Goal: Information Seeking & Learning: Check status

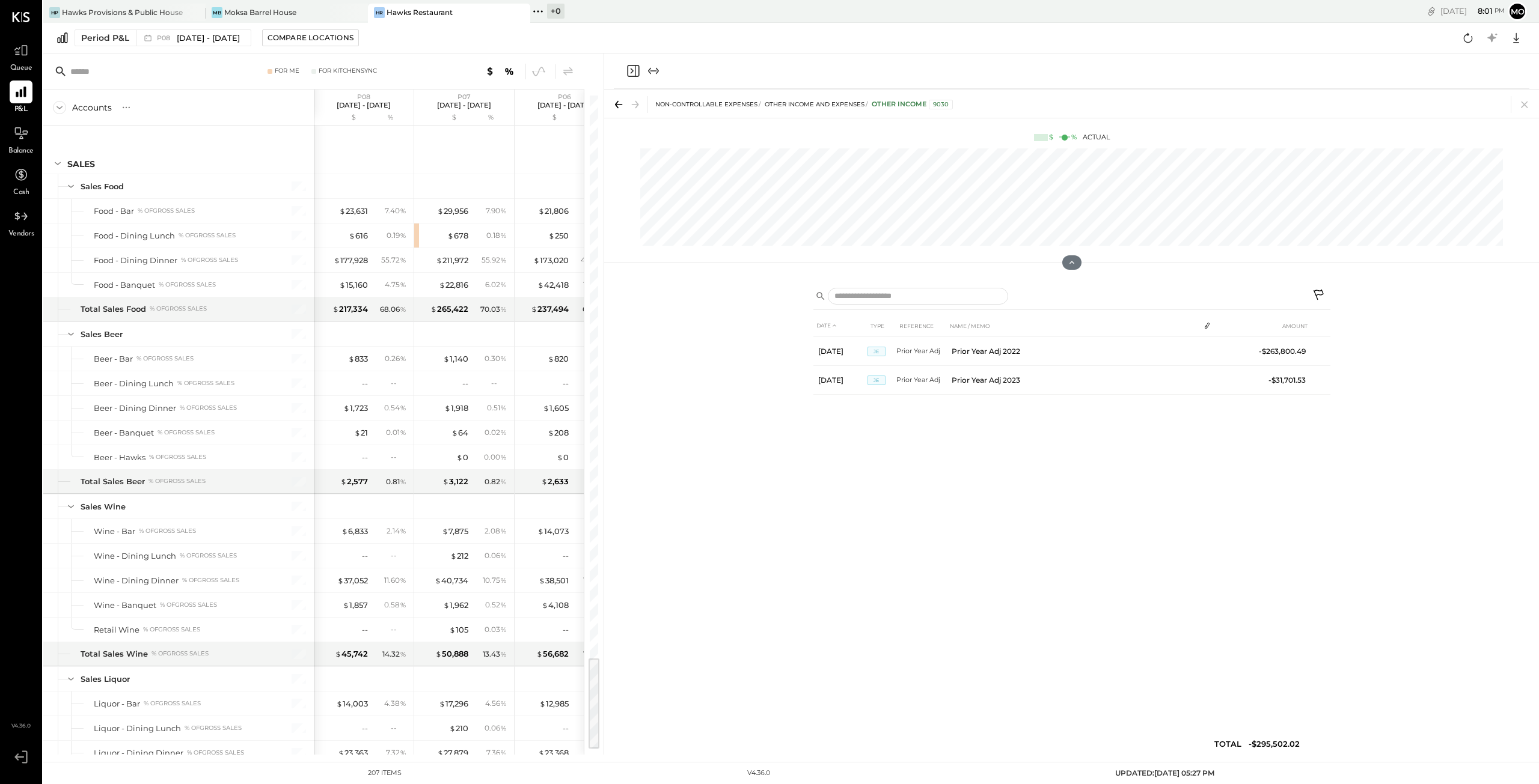
scroll to position [3919, 0]
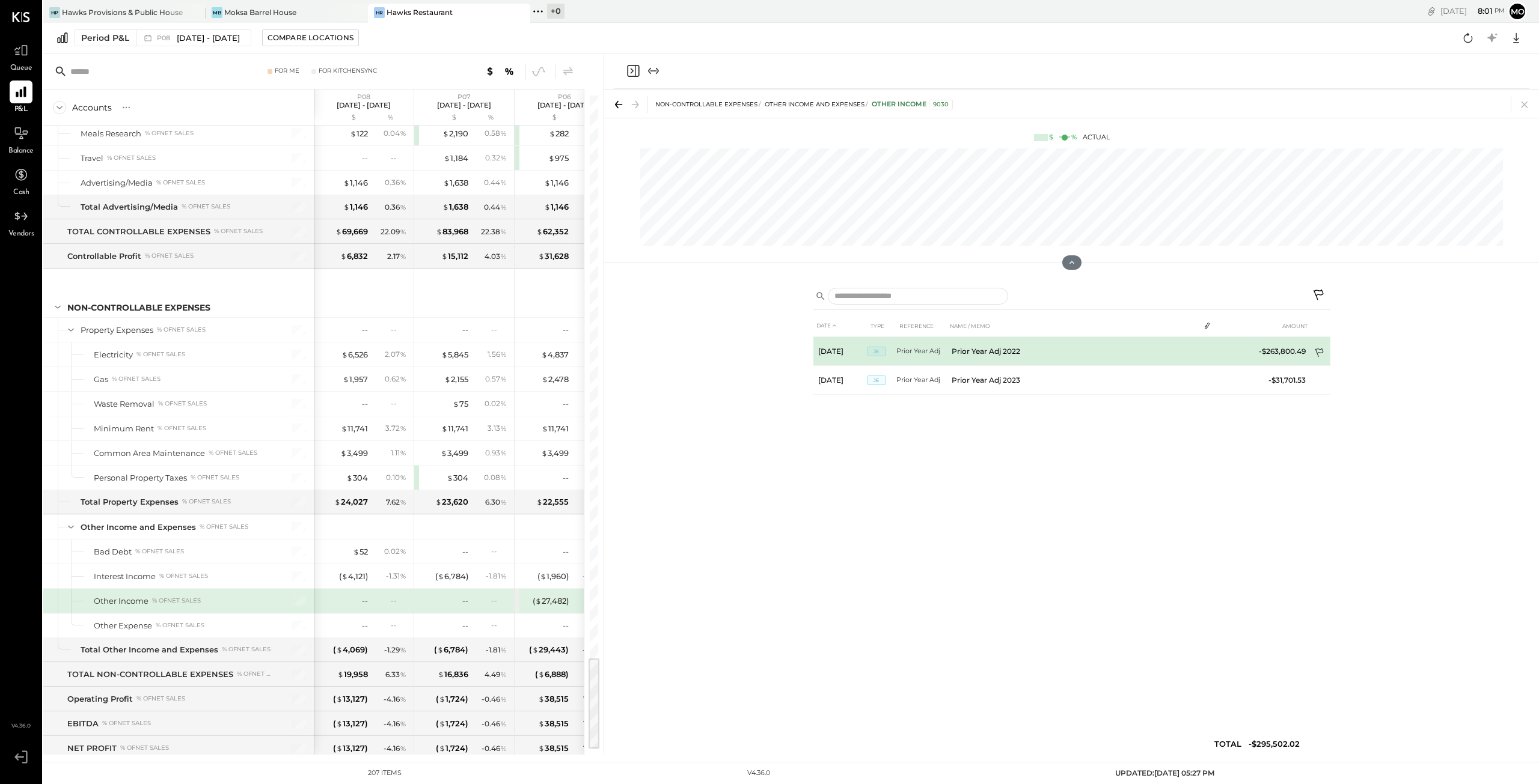
click at [1320, 349] on icon at bounding box center [1320, 353] width 9 height 9
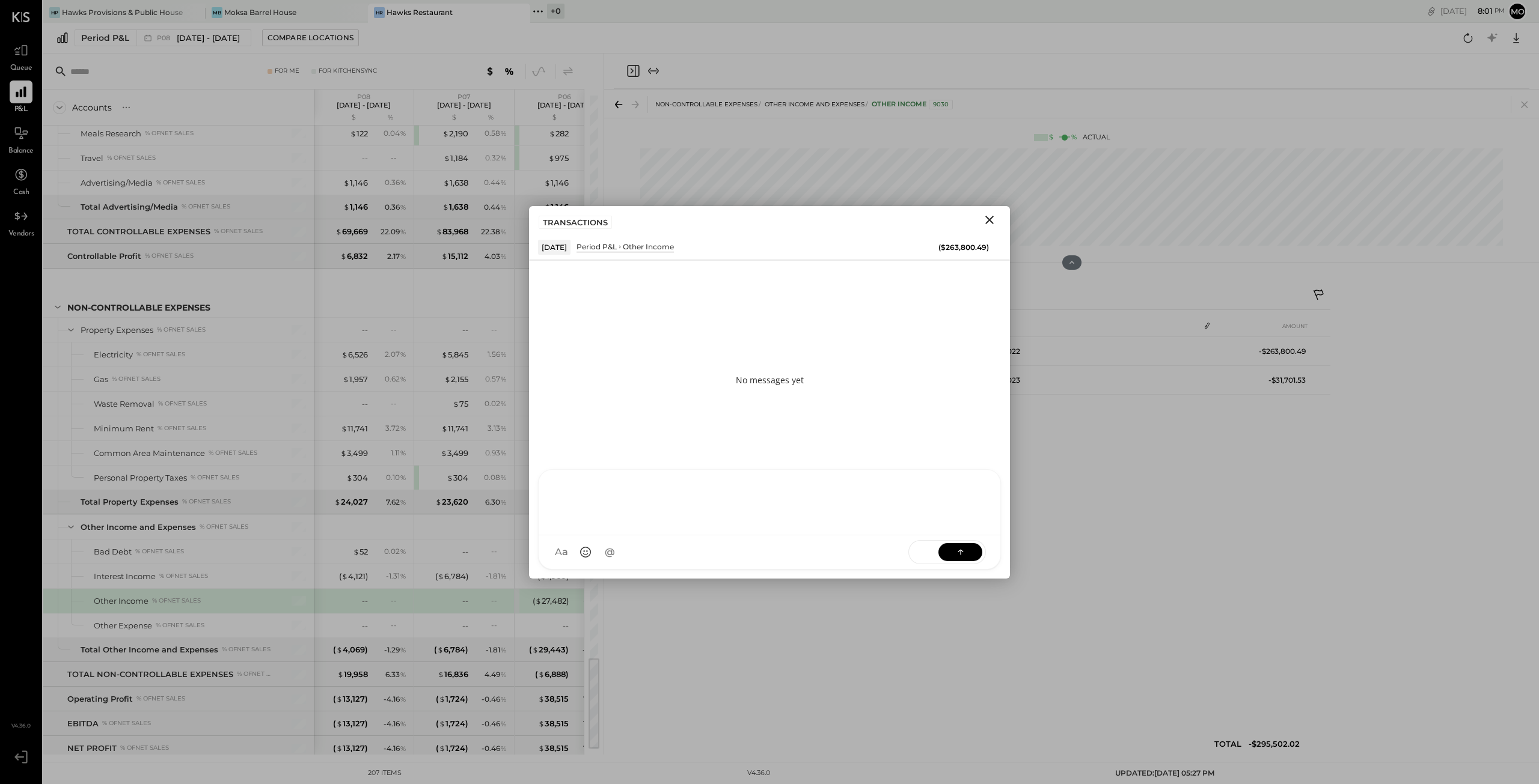
click at [595, 551] on div "MESSAGE SUGGESTION Rephrasing A a @ Use Shift + Return to send the message SEND" at bounding box center [769, 519] width 463 height 100
click at [964, 552] on icon at bounding box center [960, 551] width 12 height 12
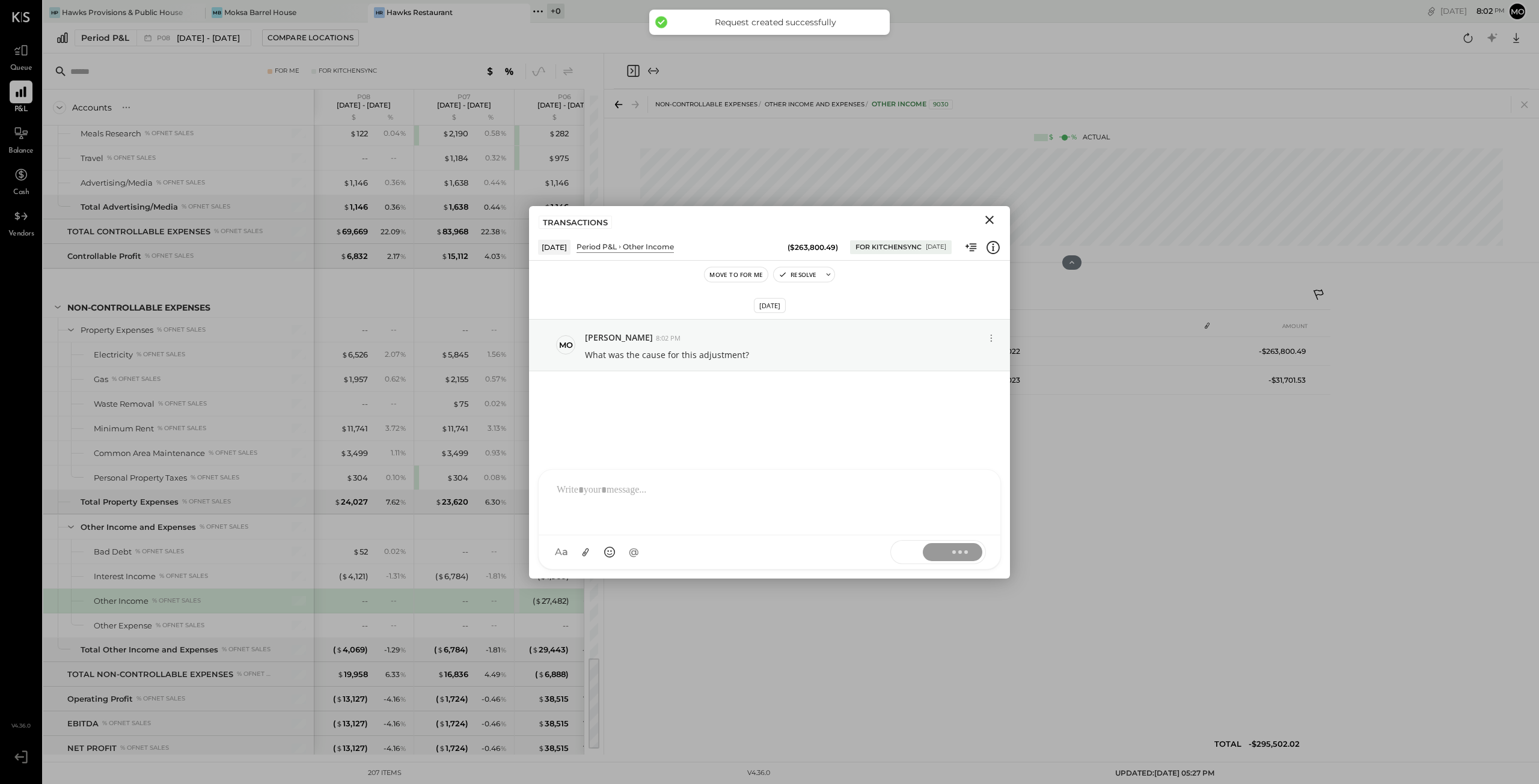
click at [992, 219] on icon "Close" at bounding box center [989, 220] width 14 height 14
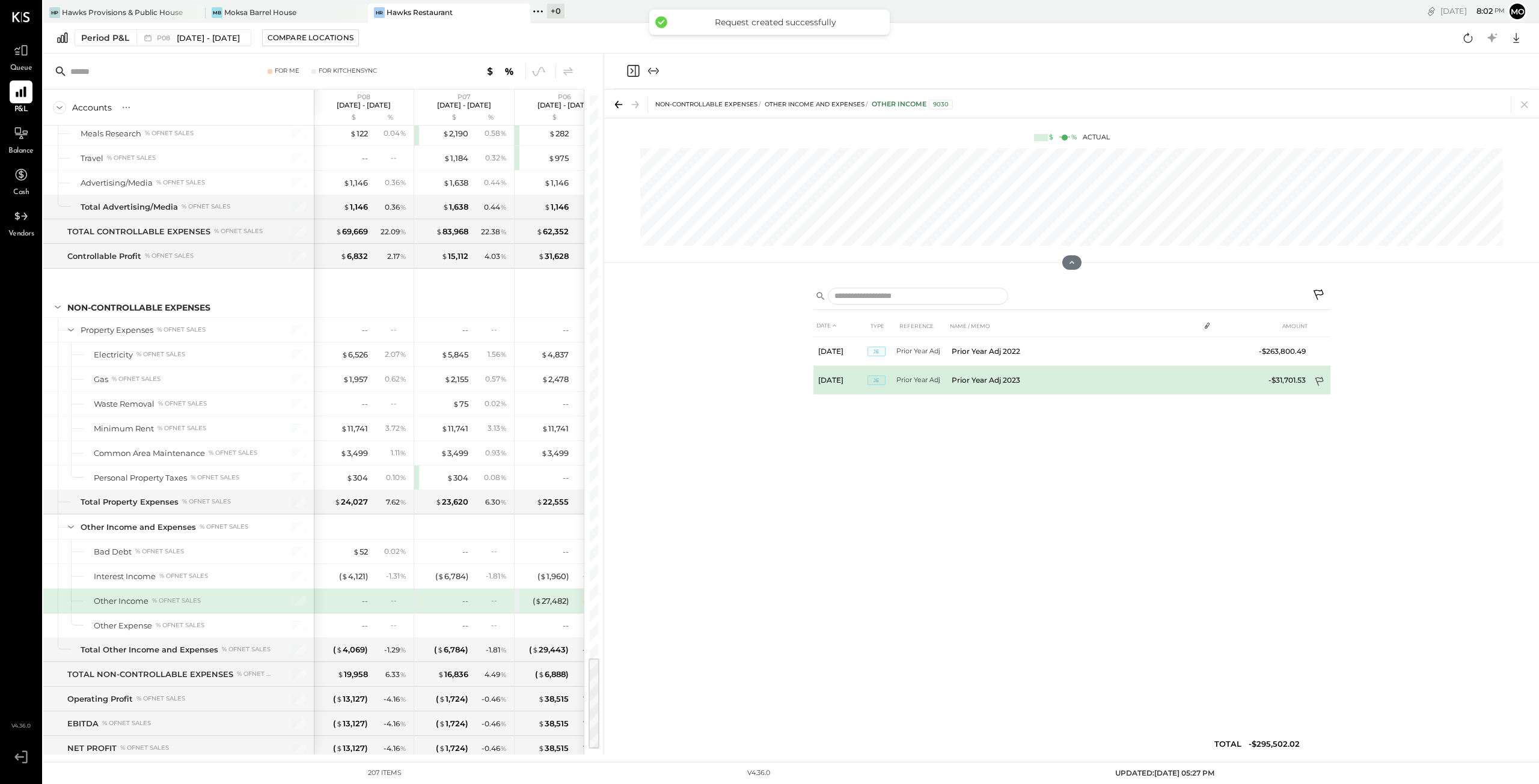
click at [1317, 377] on icon at bounding box center [1320, 382] width 9 height 9
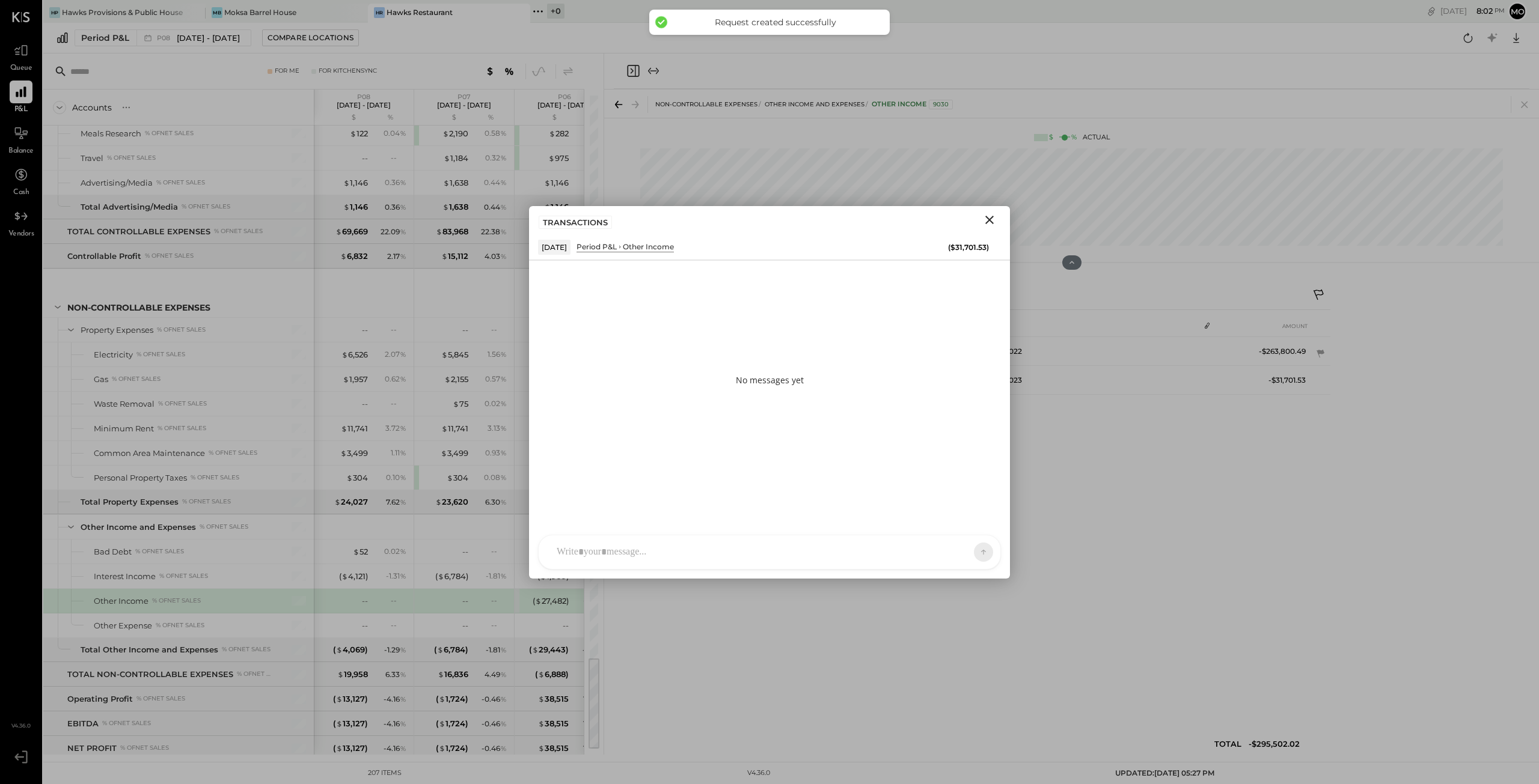
click at [577, 551] on div "[PERSON_NAME] [PERSON_NAME] [PERSON_NAME] R [PERSON_NAME] M [PERSON_NAME] J [PE…" at bounding box center [769, 552] width 463 height 35
click at [957, 549] on icon at bounding box center [960, 551] width 12 height 12
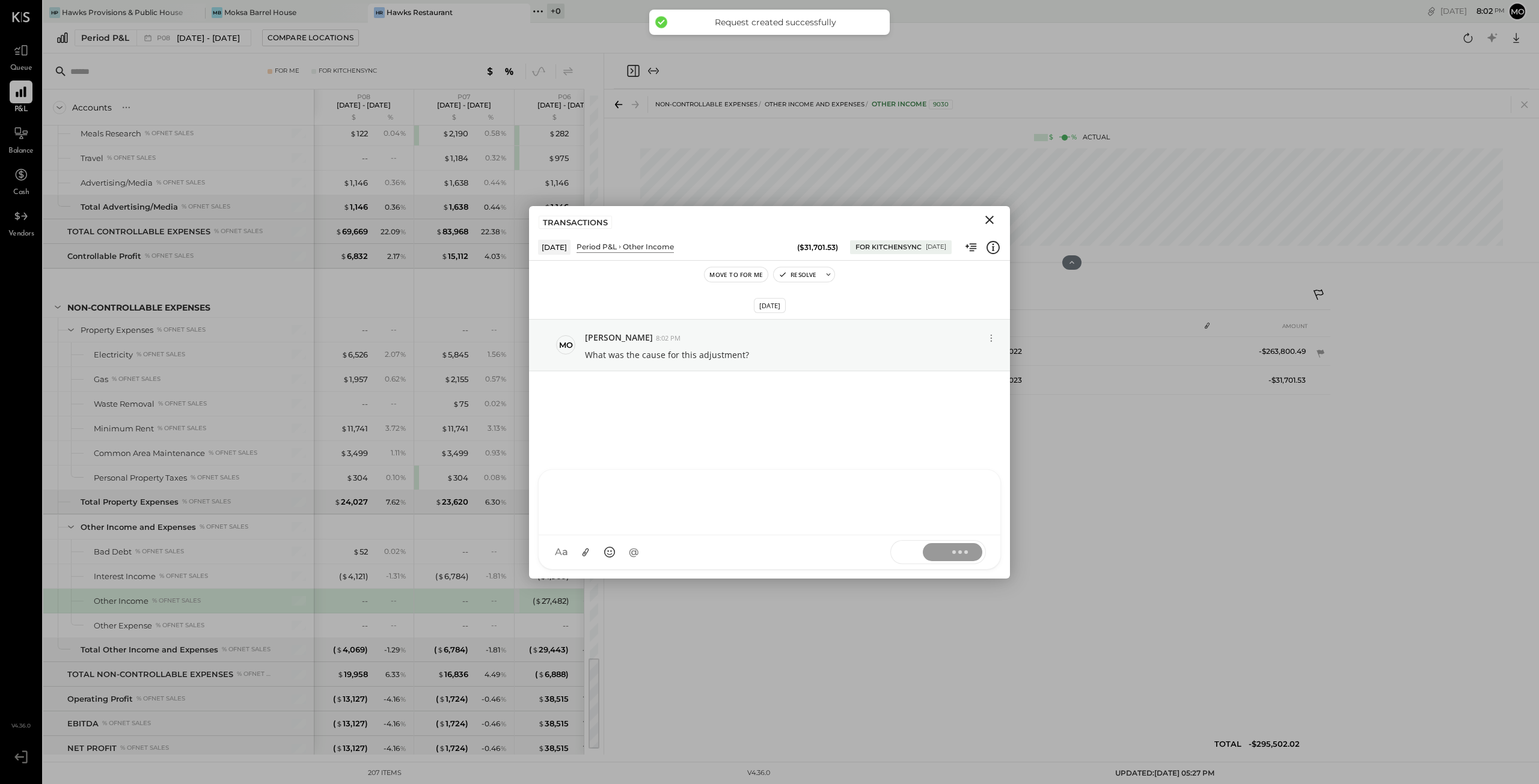
click at [985, 215] on icon "Close" at bounding box center [989, 220] width 14 height 14
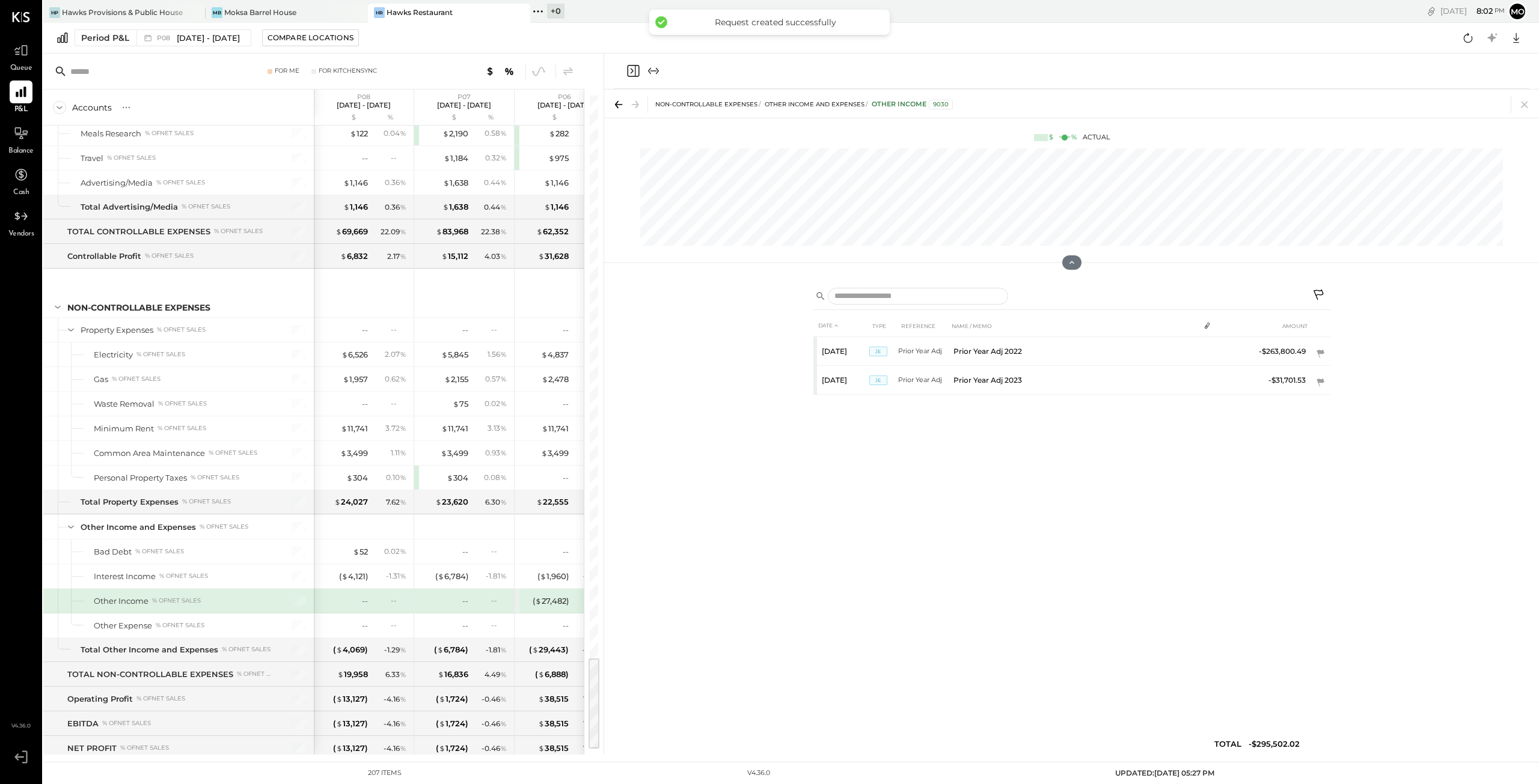
click at [630, 70] on icon "Close panel" at bounding box center [633, 71] width 14 height 14
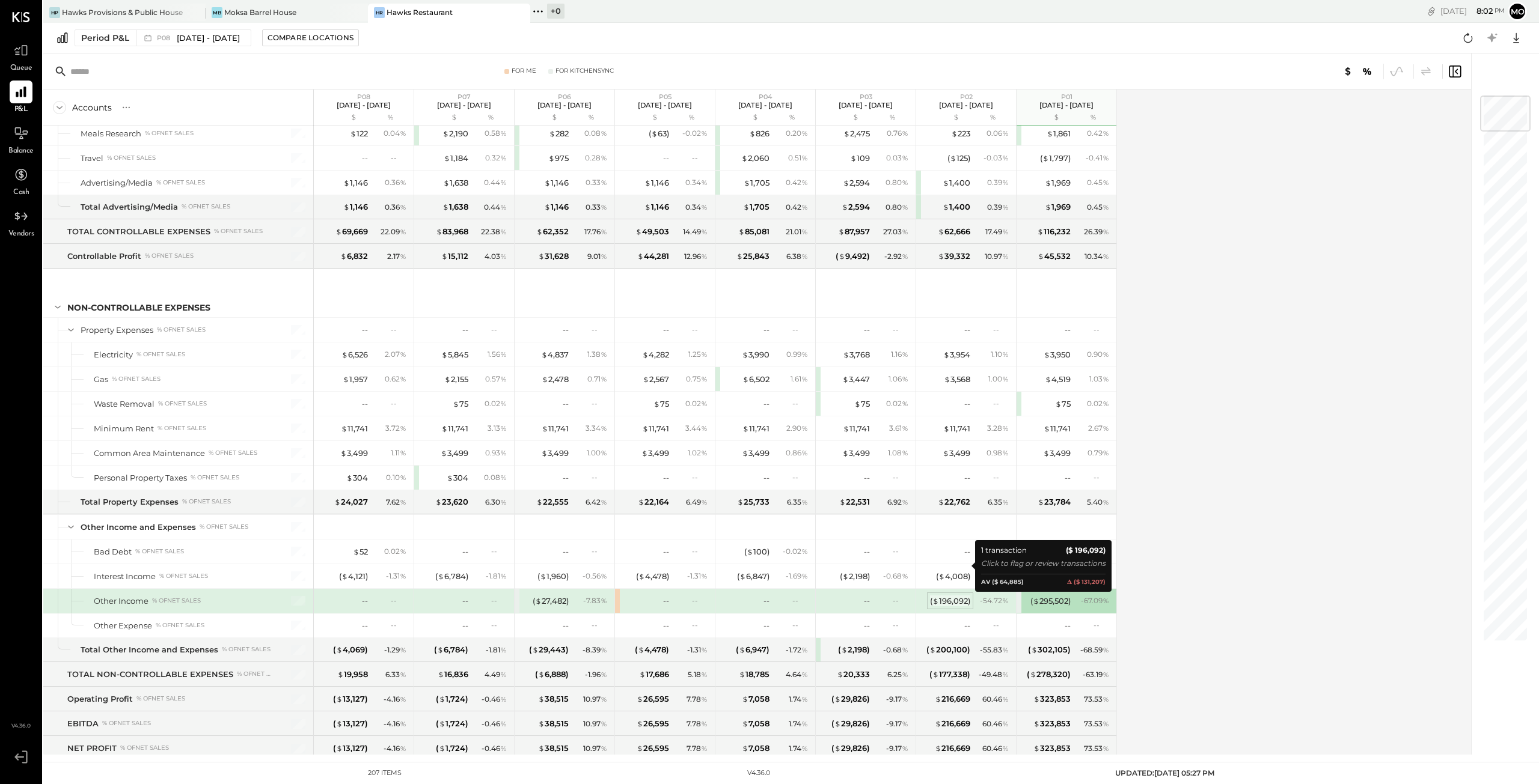
click at [940, 595] on div "( $ 196,092 )" at bounding box center [950, 601] width 40 height 11
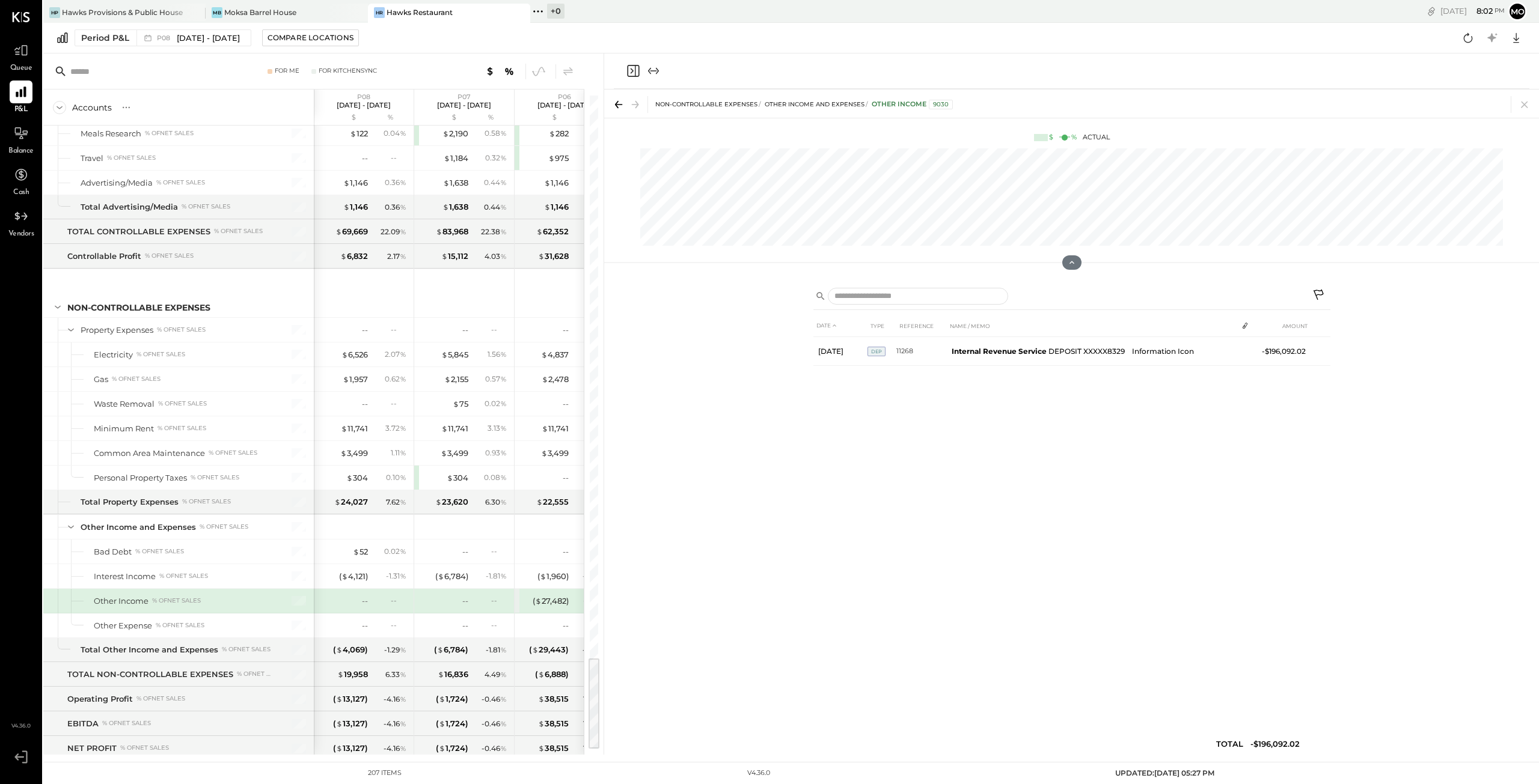
click at [631, 69] on icon "Close panel" at bounding box center [632, 71] width 3 height 5
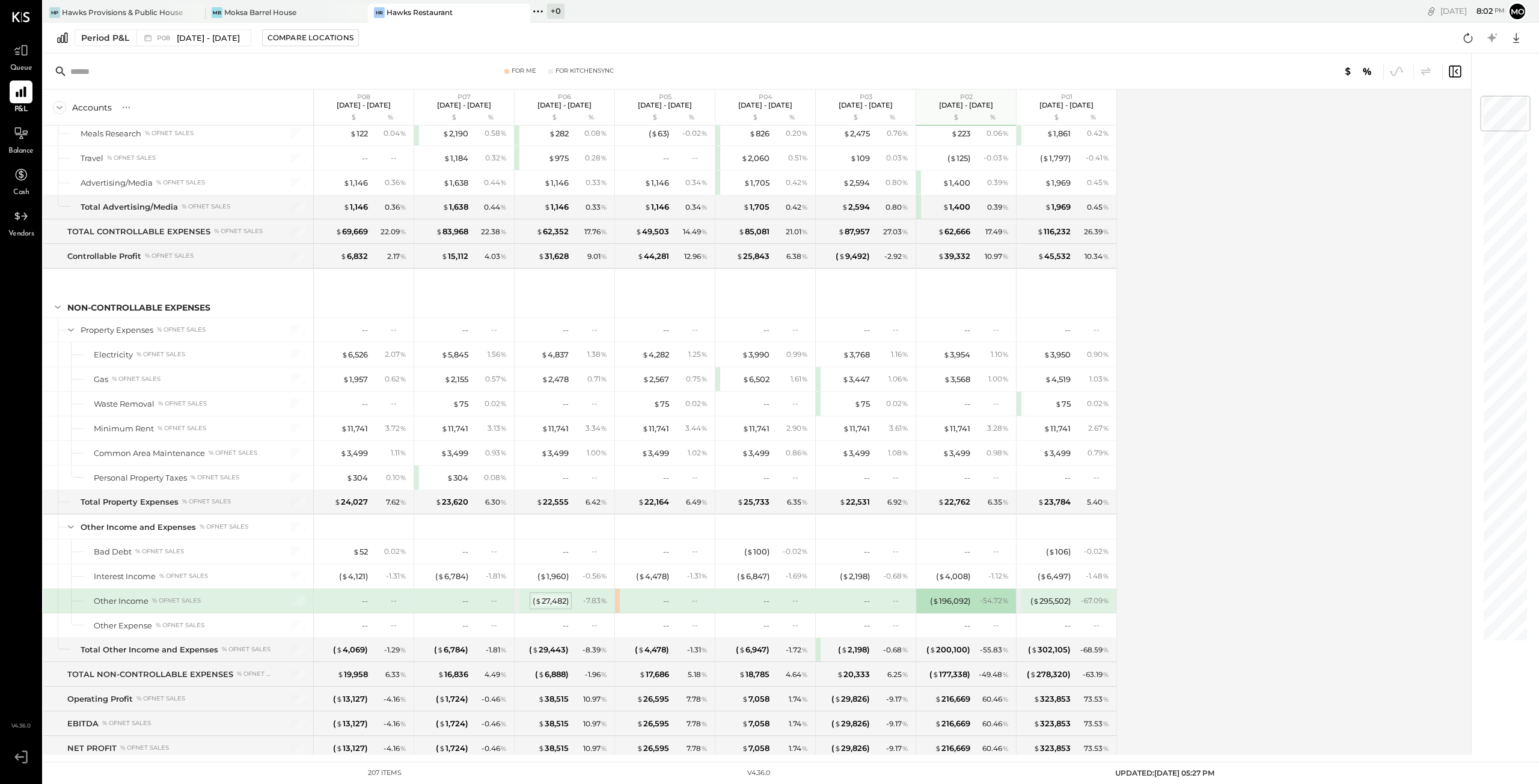
click at [549, 595] on div "( $ 27,482 )" at bounding box center [550, 601] width 36 height 11
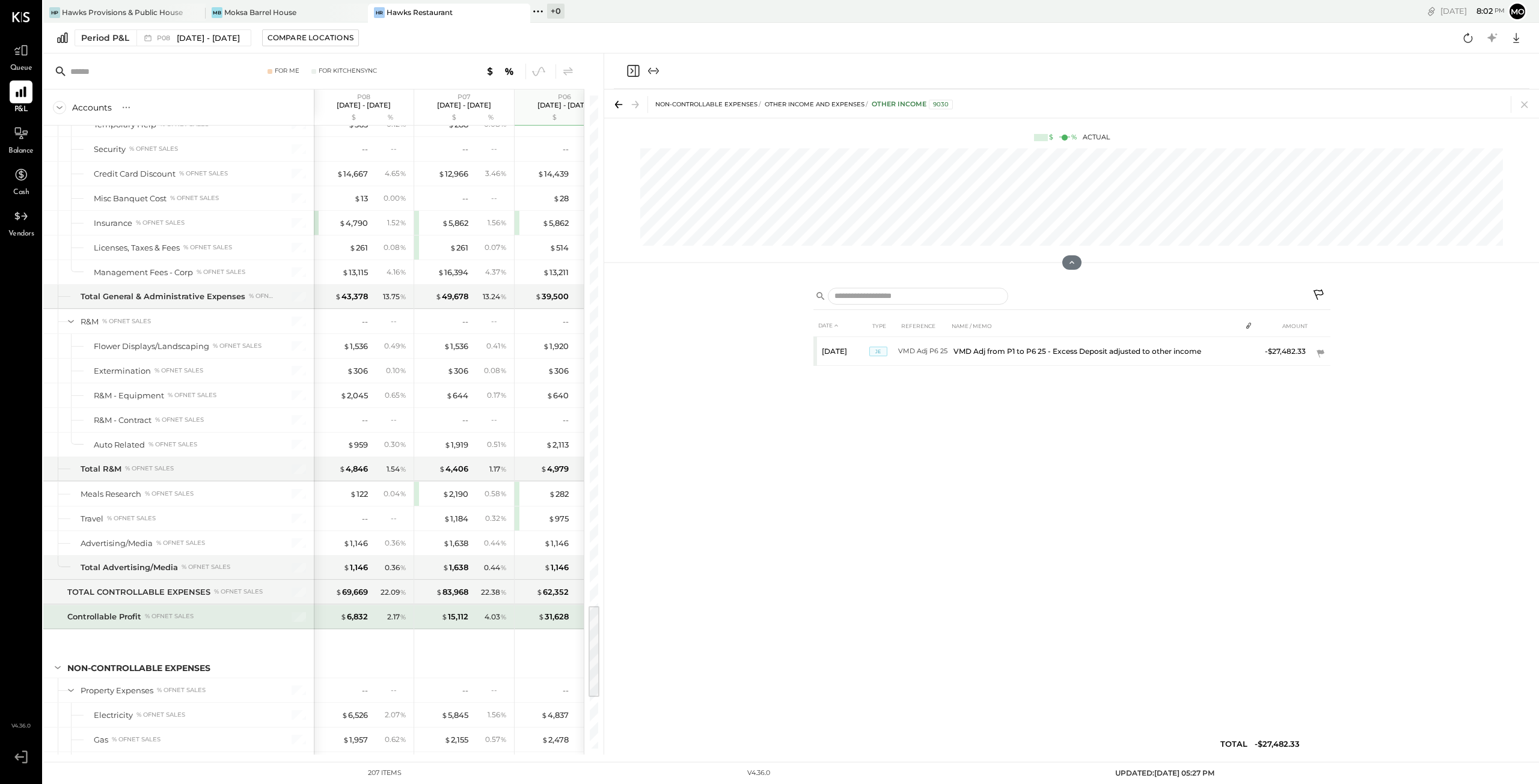
scroll to position [3919, 0]
